Goal: Find specific page/section

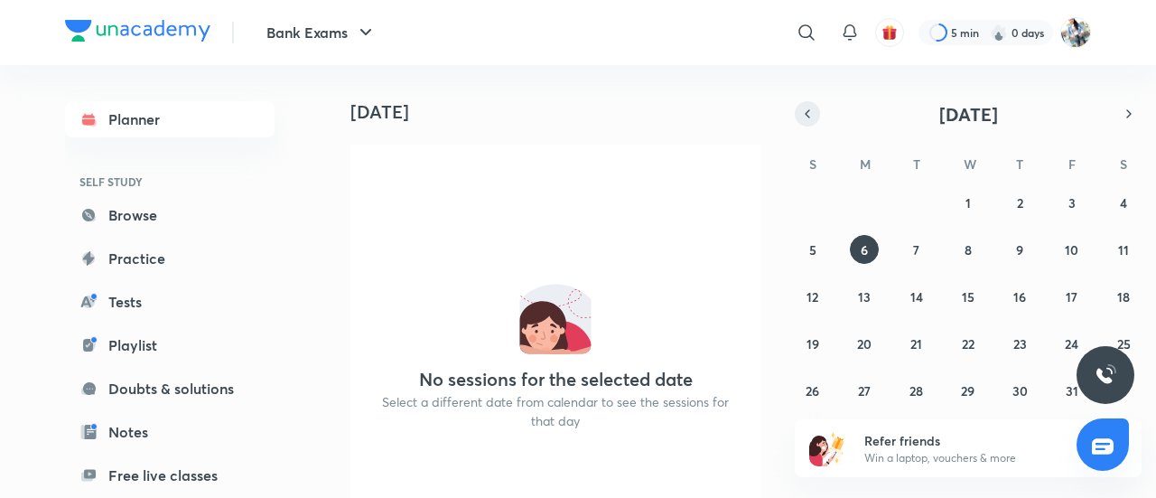
click at [802, 117] on icon "button" at bounding box center [807, 114] width 14 height 16
click at [970, 345] on abbr "24" at bounding box center [968, 343] width 14 height 17
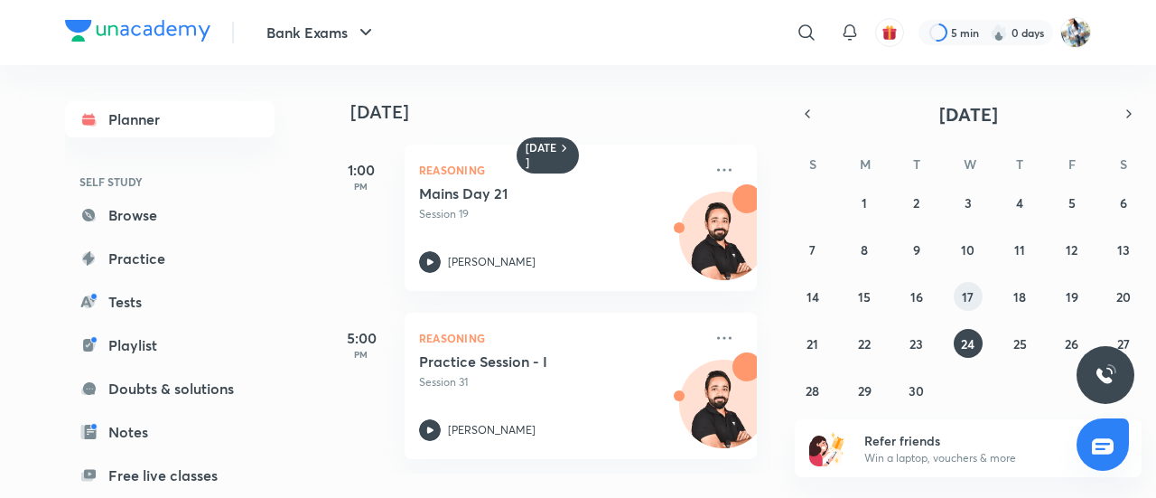
click at [966, 297] on abbr "17" at bounding box center [968, 296] width 12 height 17
click at [965, 213] on button "3" at bounding box center [968, 202] width 29 height 29
click at [814, 117] on icon "button" at bounding box center [807, 114] width 14 height 16
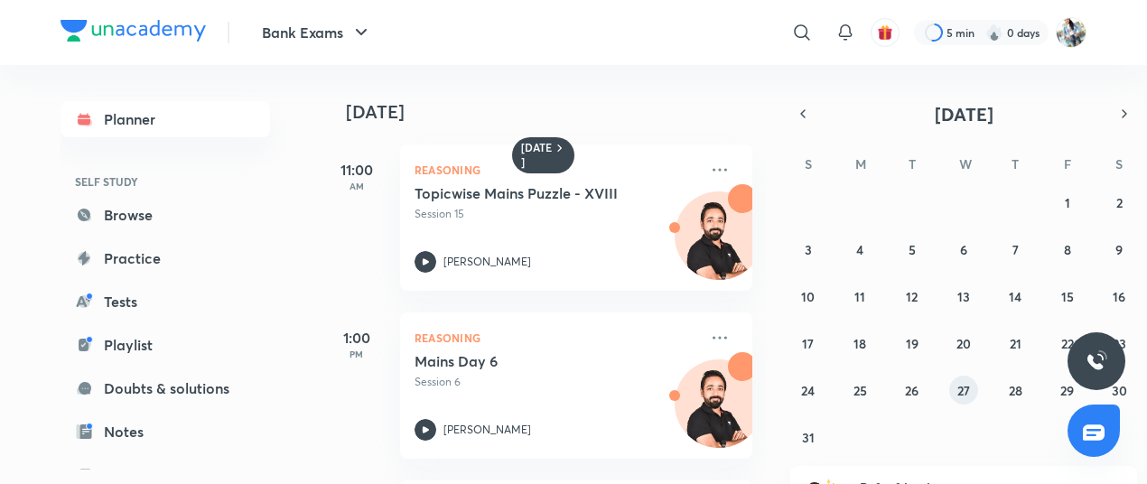
click at [949, 391] on button "27" at bounding box center [963, 390] width 29 height 29
click at [1122, 114] on icon "button" at bounding box center [1124, 114] width 14 height 16
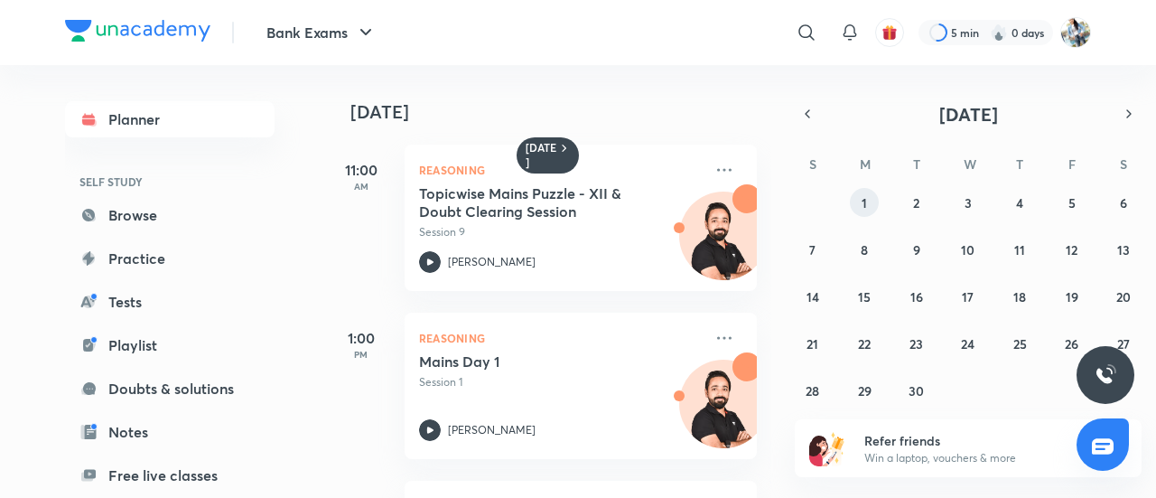
click at [869, 194] on button "1" at bounding box center [864, 202] width 29 height 29
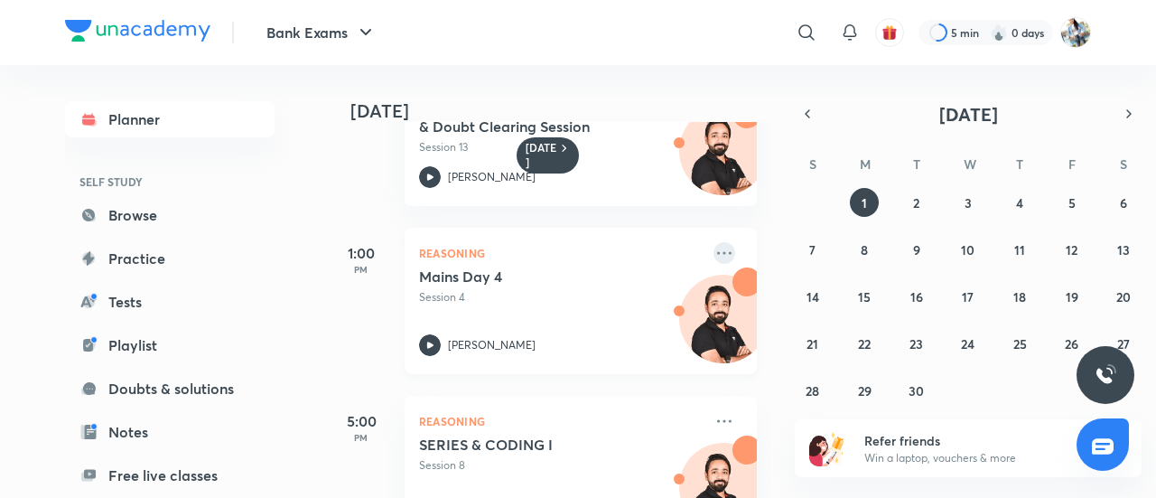
click at [715, 256] on icon at bounding box center [724, 253] width 22 height 22
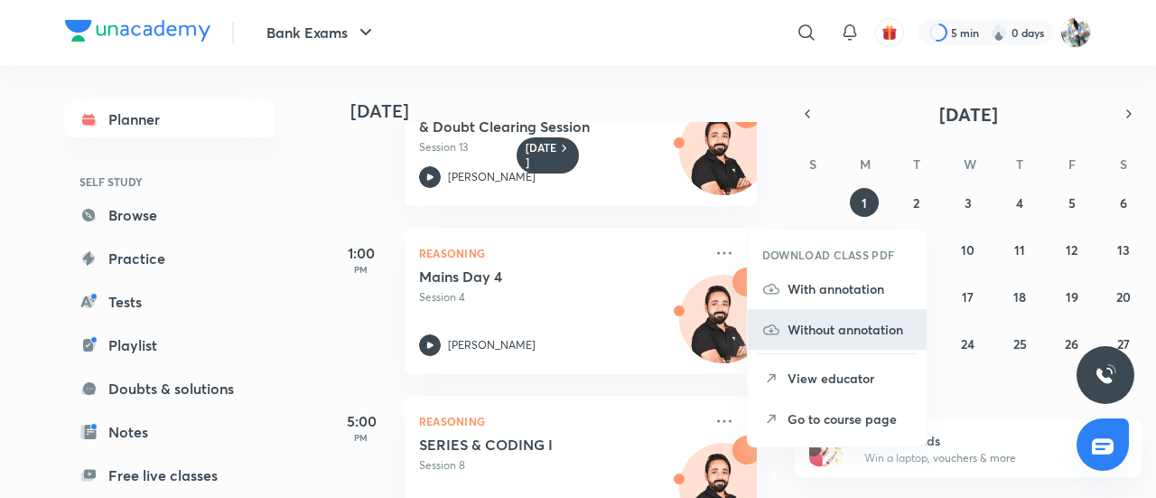
click at [844, 326] on p "Without annotation" at bounding box center [850, 329] width 125 height 19
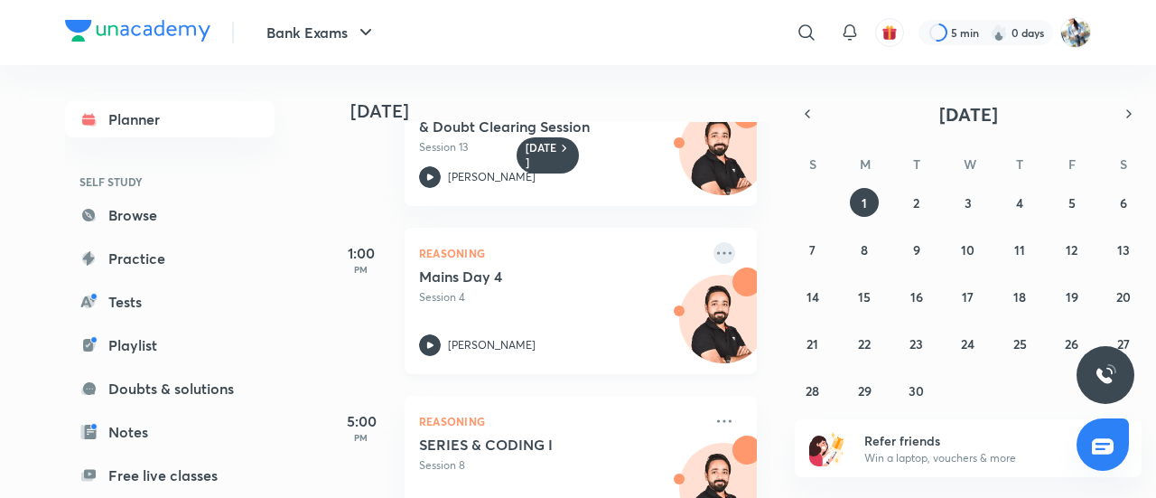
click at [713, 248] on icon at bounding box center [724, 253] width 22 height 22
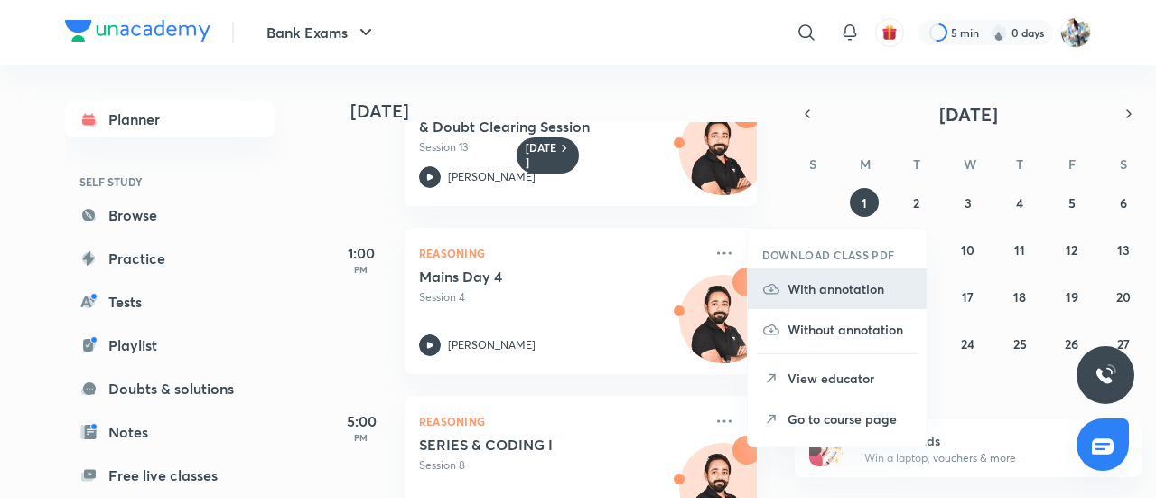
click at [811, 289] on p "With annotation" at bounding box center [850, 288] width 125 height 19
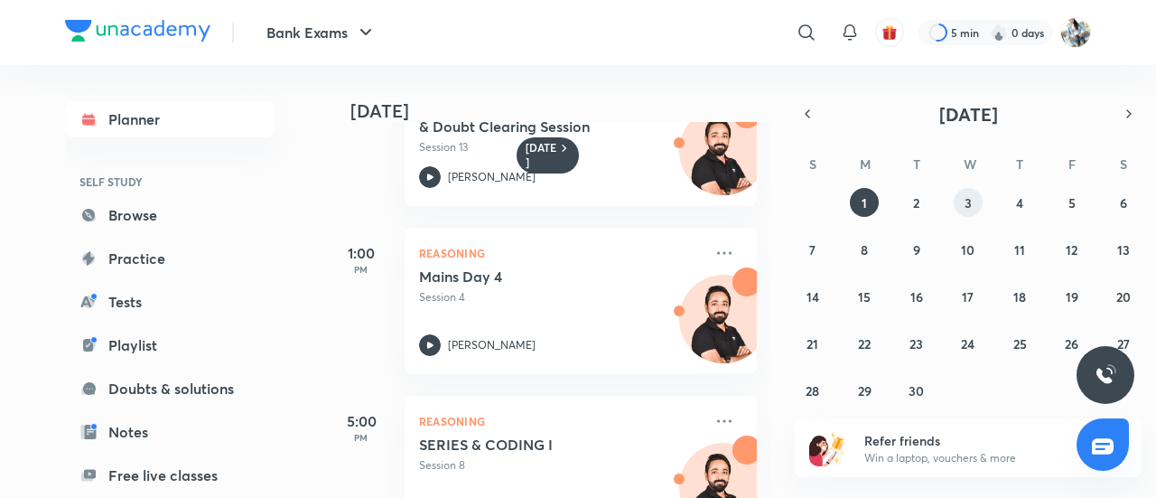
click at [965, 201] on abbr "3" at bounding box center [968, 202] width 7 height 17
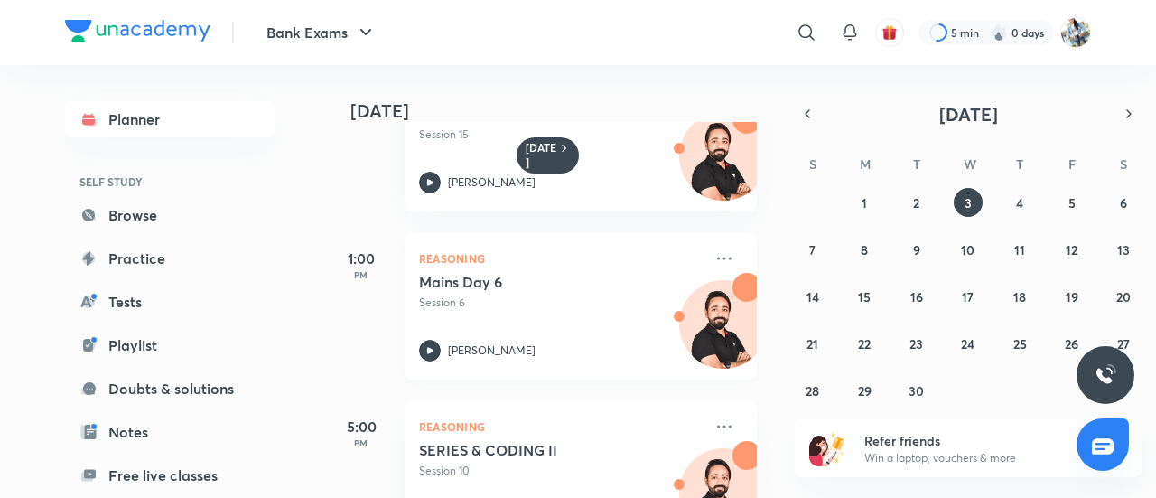
scroll to position [0, 0]
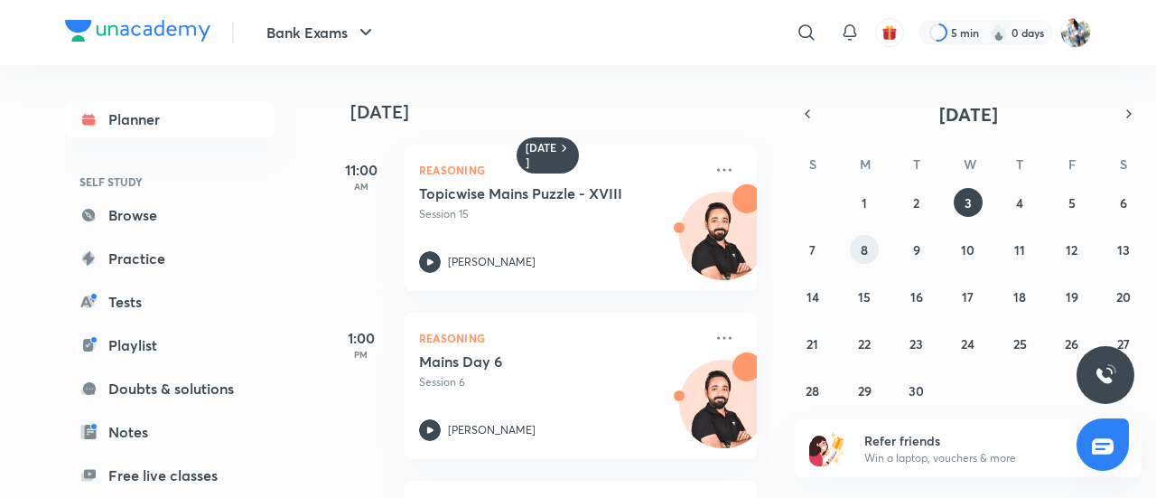
click at [851, 243] on button "8" at bounding box center [864, 249] width 29 height 29
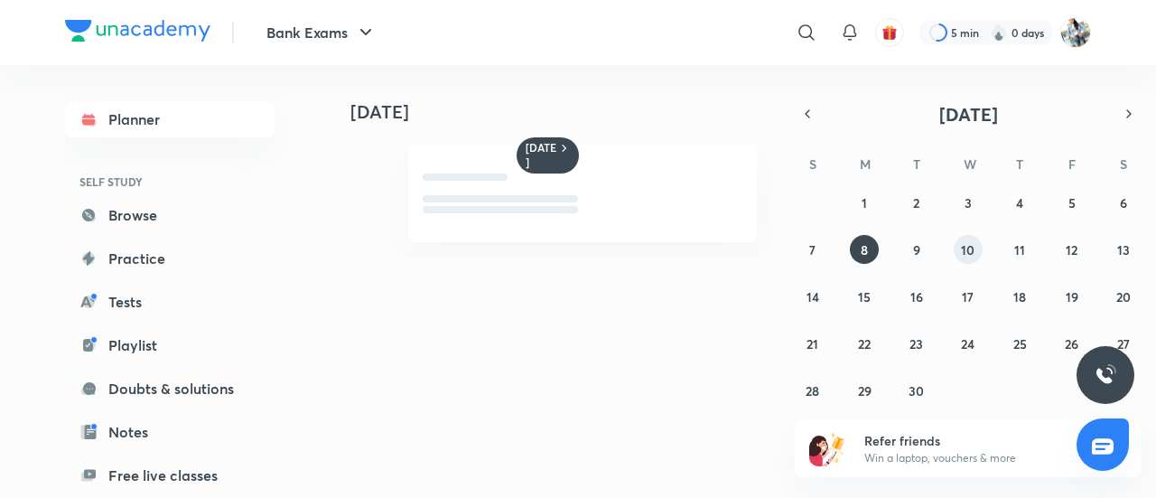
click at [955, 252] on button "10" at bounding box center [968, 249] width 29 height 29
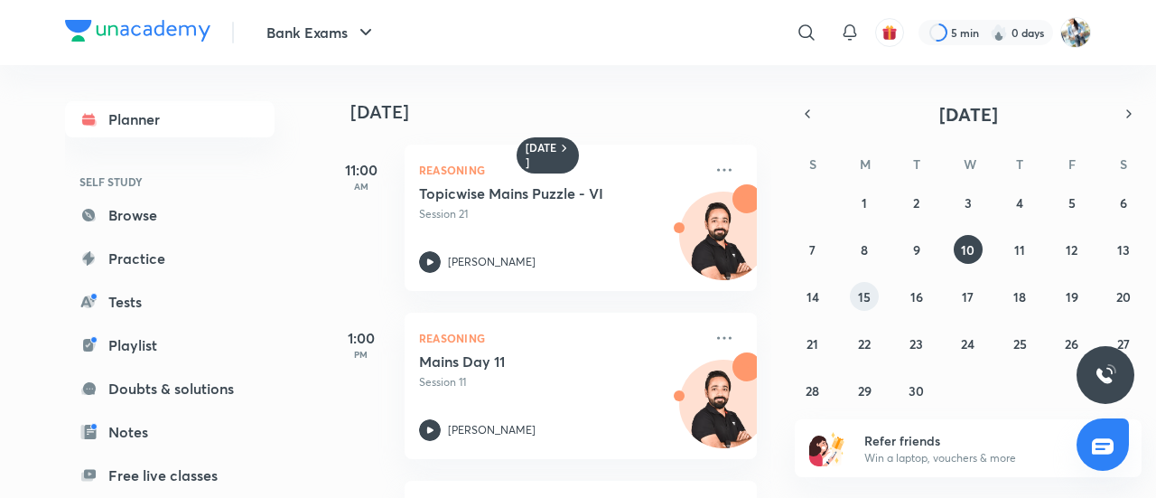
click at [865, 288] on abbr "15" at bounding box center [864, 296] width 13 height 17
click at [965, 294] on abbr "17" at bounding box center [968, 296] width 12 height 17
click at [860, 350] on abbr "22" at bounding box center [864, 343] width 13 height 17
click at [952, 353] on div "31 1 2 3 4 5 6 7 8 9 10 11 12 13 14 15 16 17 18 19 20 21 22 23 24 25 26 27 28 2…" at bounding box center [968, 296] width 347 height 217
click at [972, 342] on abbr "24" at bounding box center [968, 343] width 14 height 17
